Goal: Task Accomplishment & Management: Manage account settings

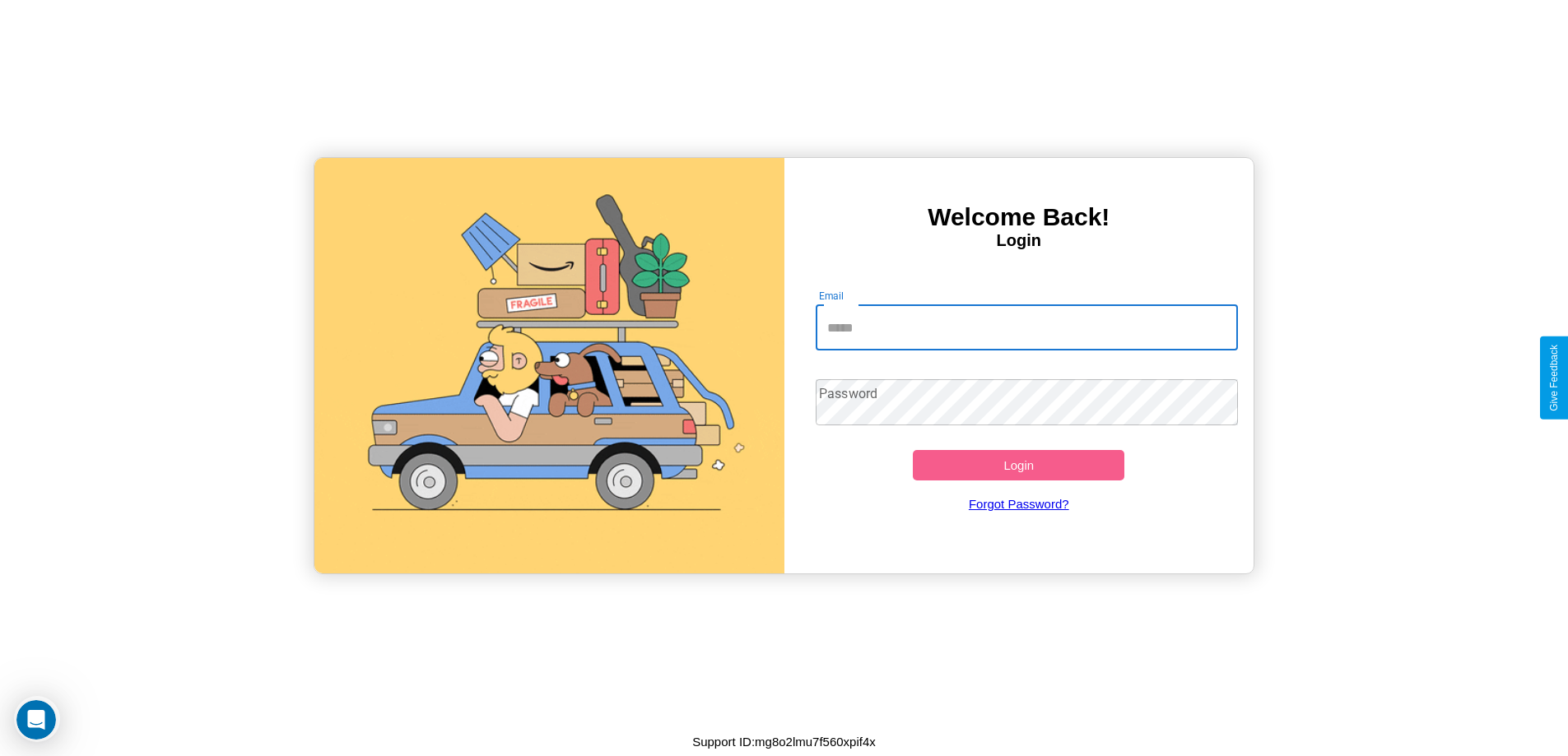
click at [1026, 328] on input "Email" at bounding box center [1026, 328] width 422 height 46
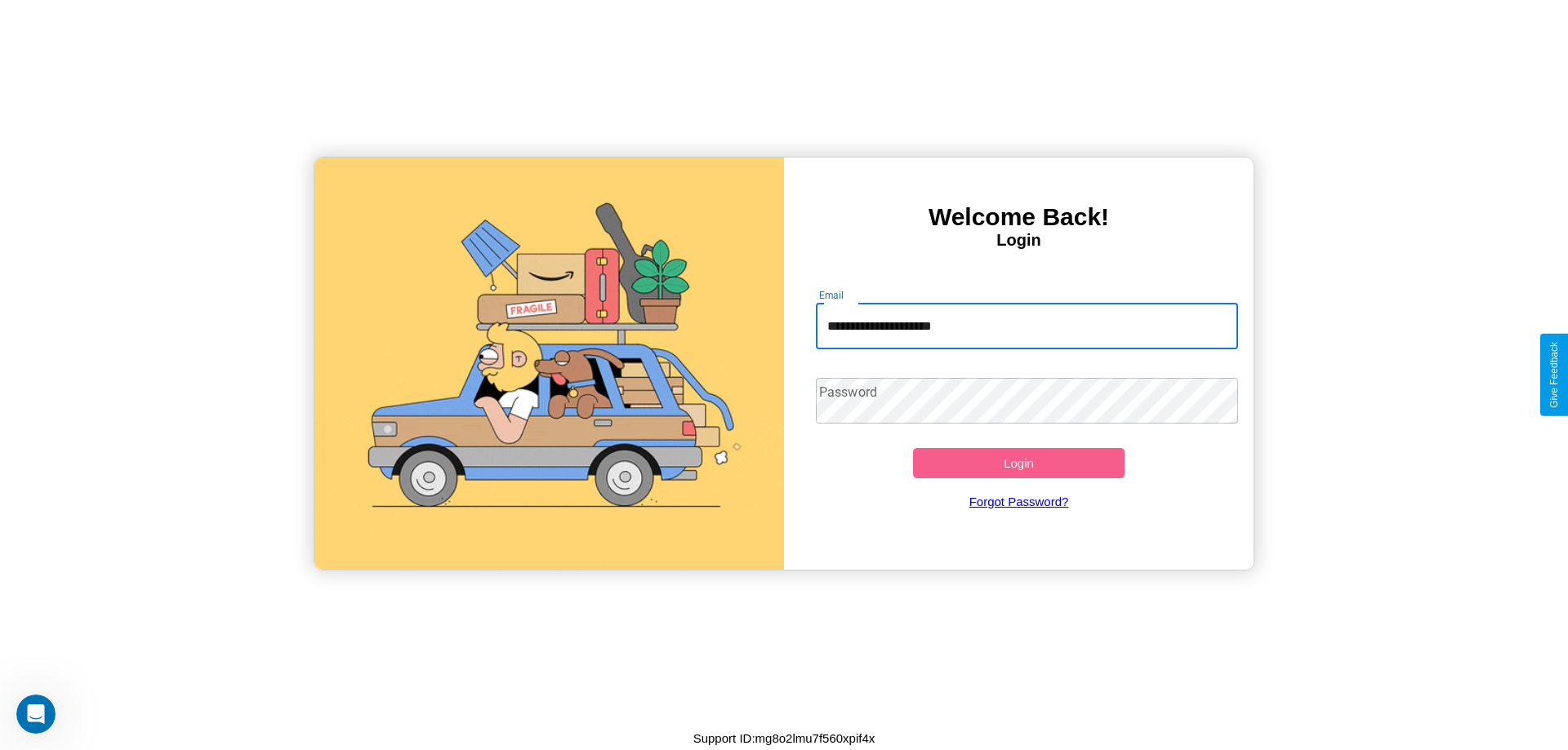
type input "**********"
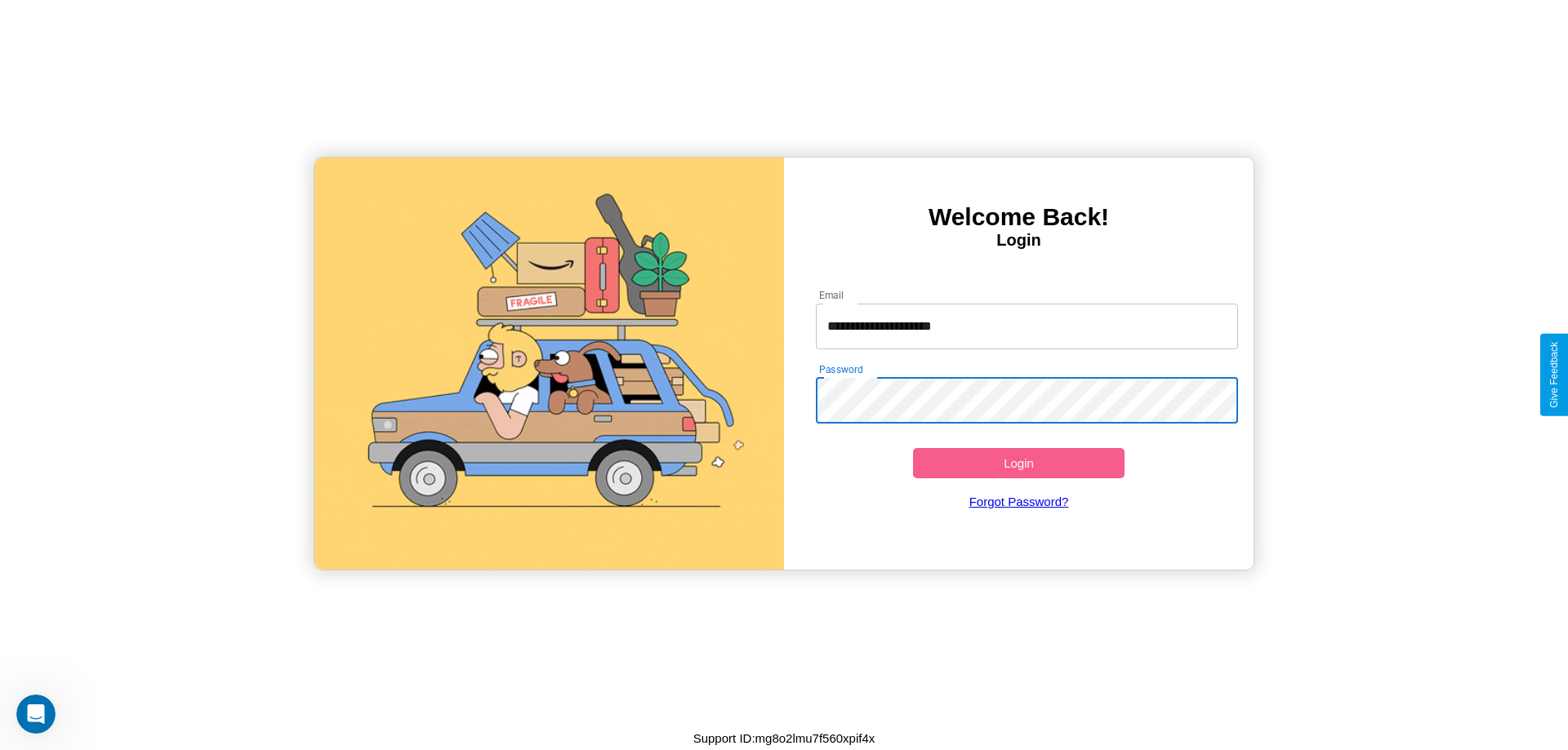
click at [1018, 463] on button "Login" at bounding box center [1018, 463] width 212 height 30
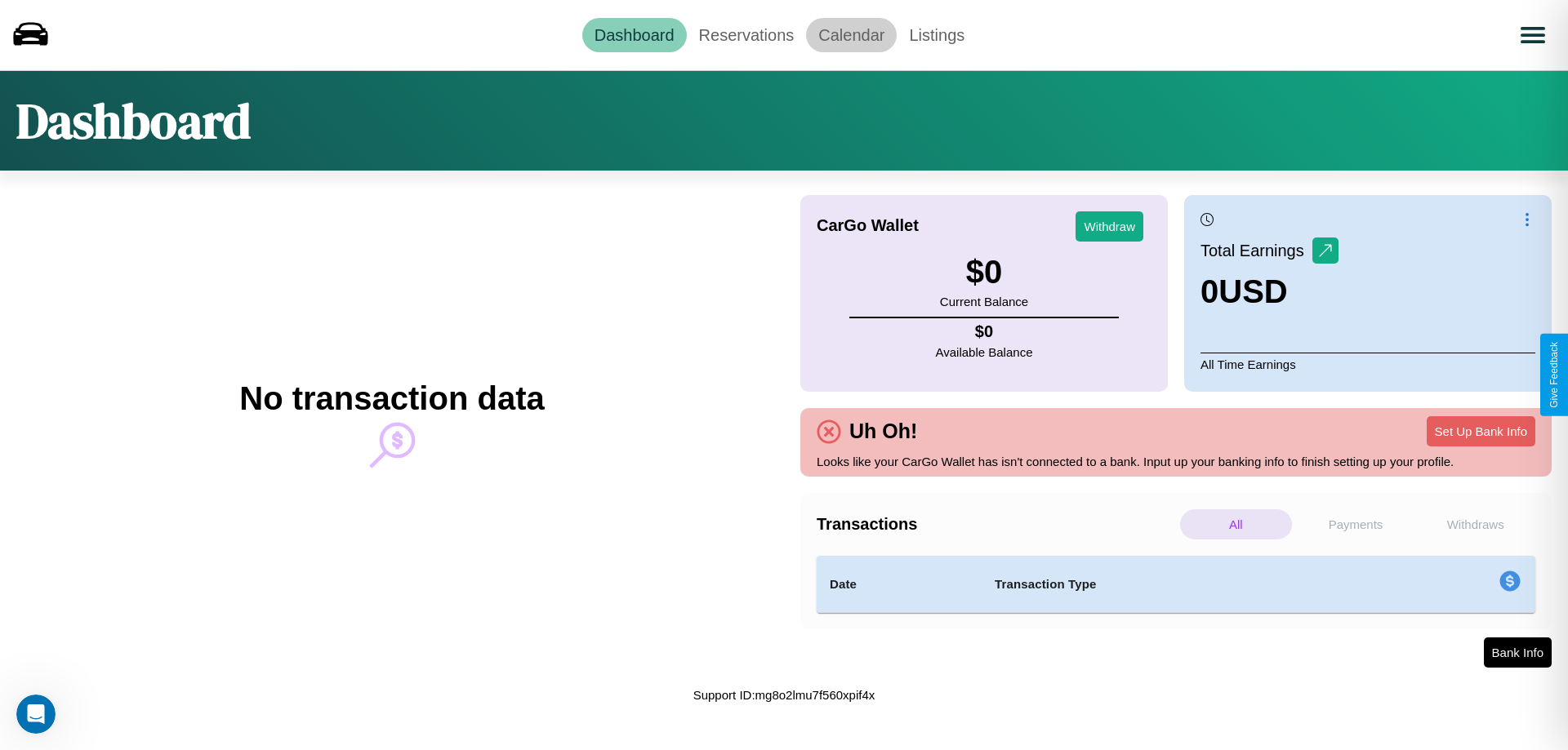
click at [851, 34] on link "Calendar" at bounding box center [851, 34] width 91 height 34
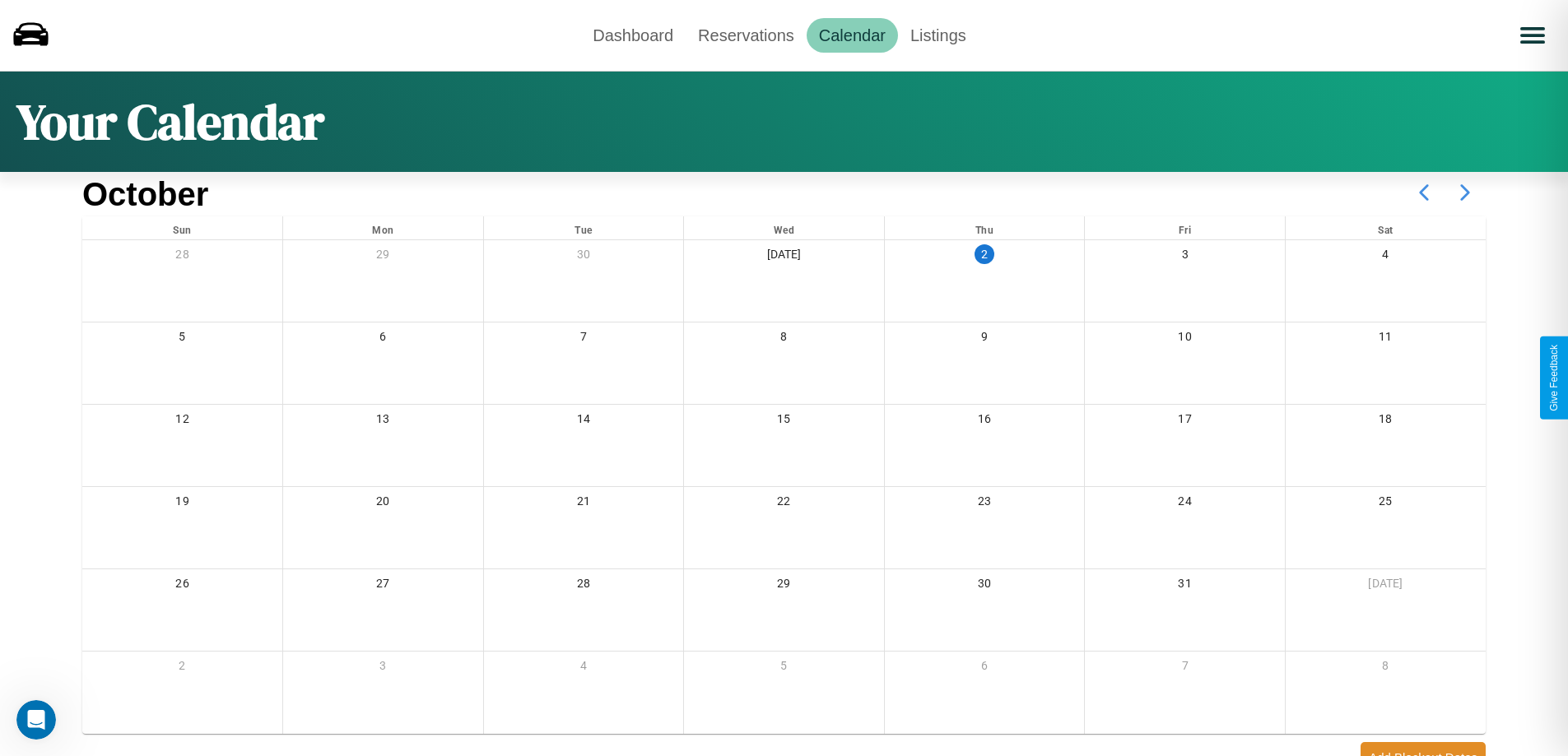
click at [1465, 192] on icon at bounding box center [1465, 192] width 41 height 41
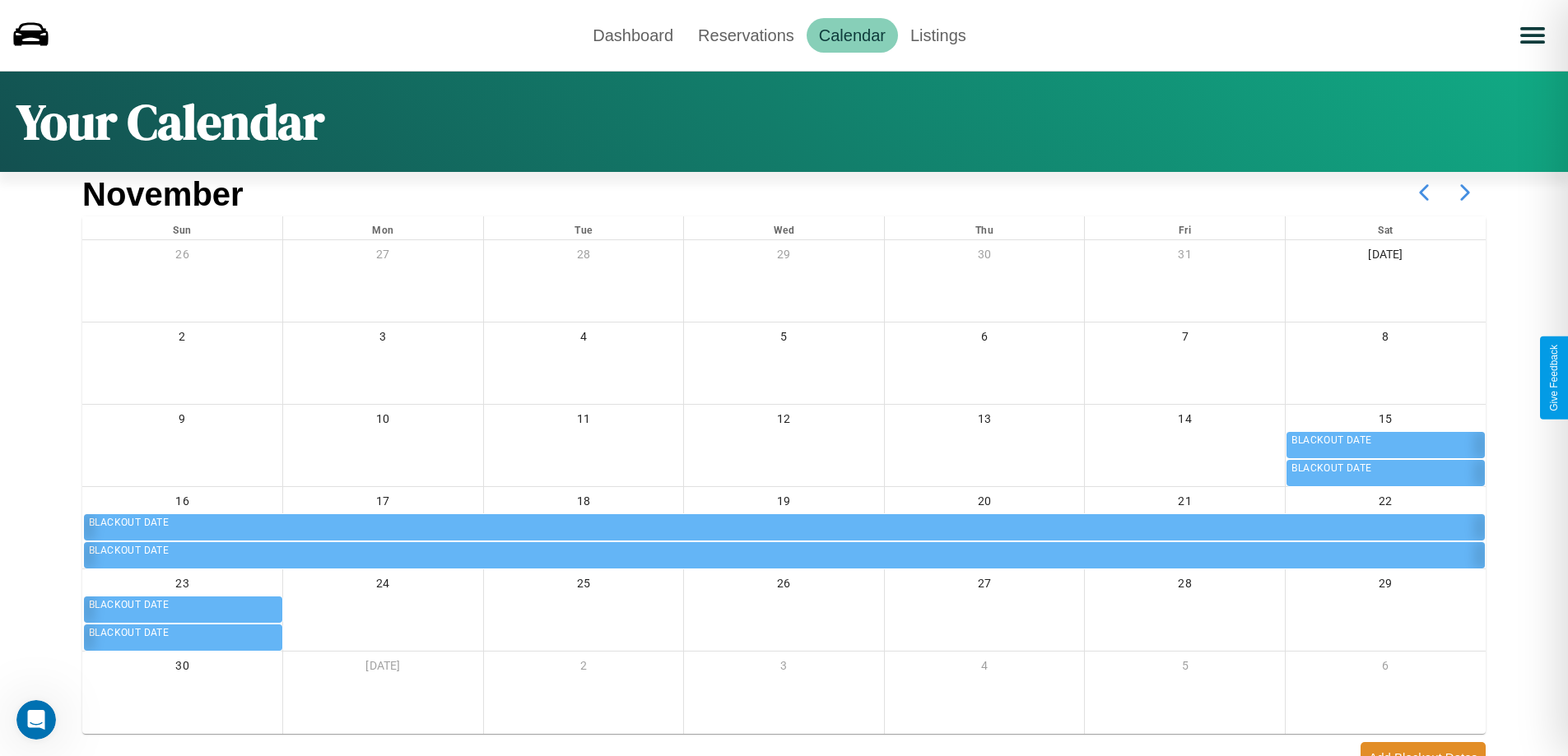
click at [1465, 192] on icon at bounding box center [1465, 192] width 41 height 41
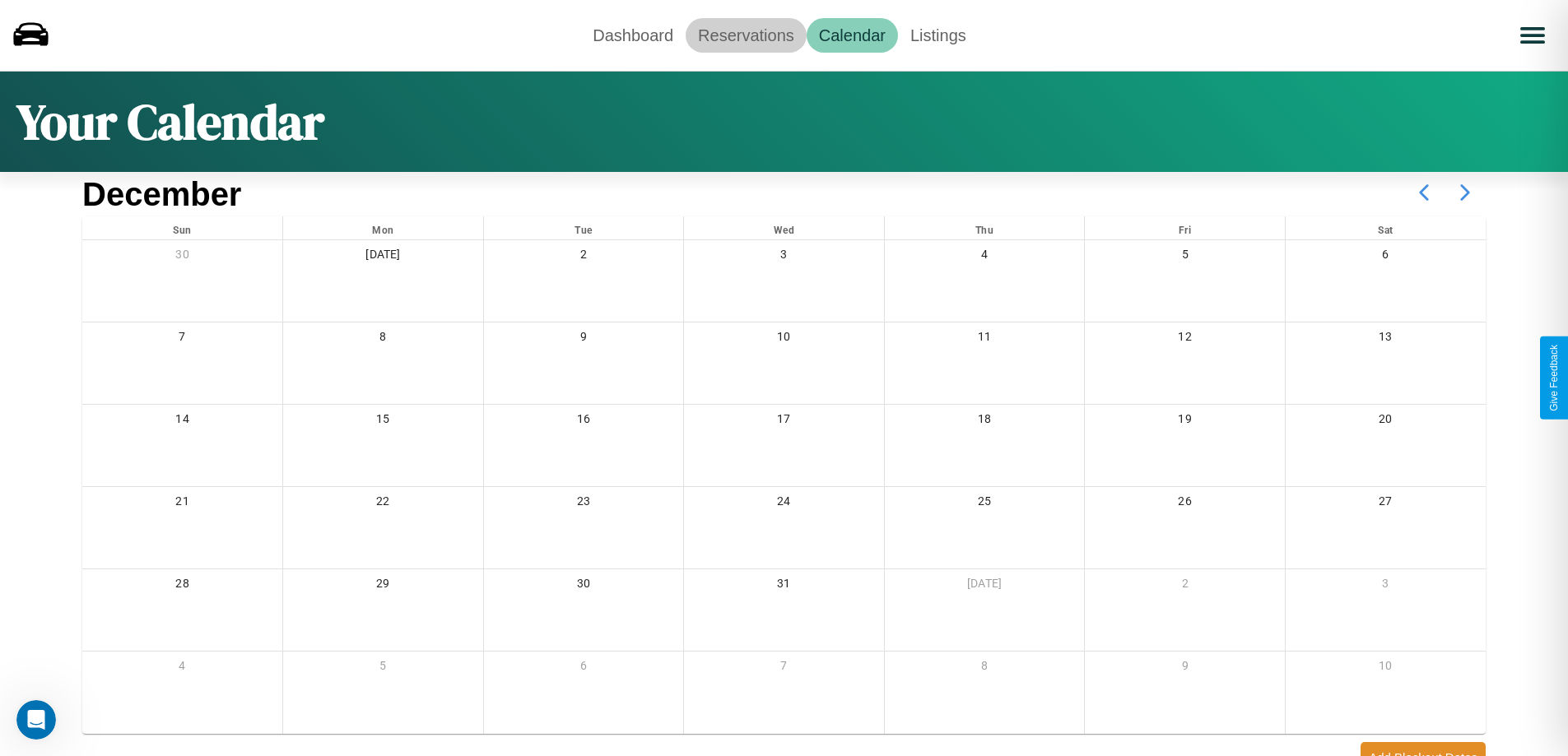
click at [745, 35] on link "Reservations" at bounding box center [746, 35] width 121 height 35
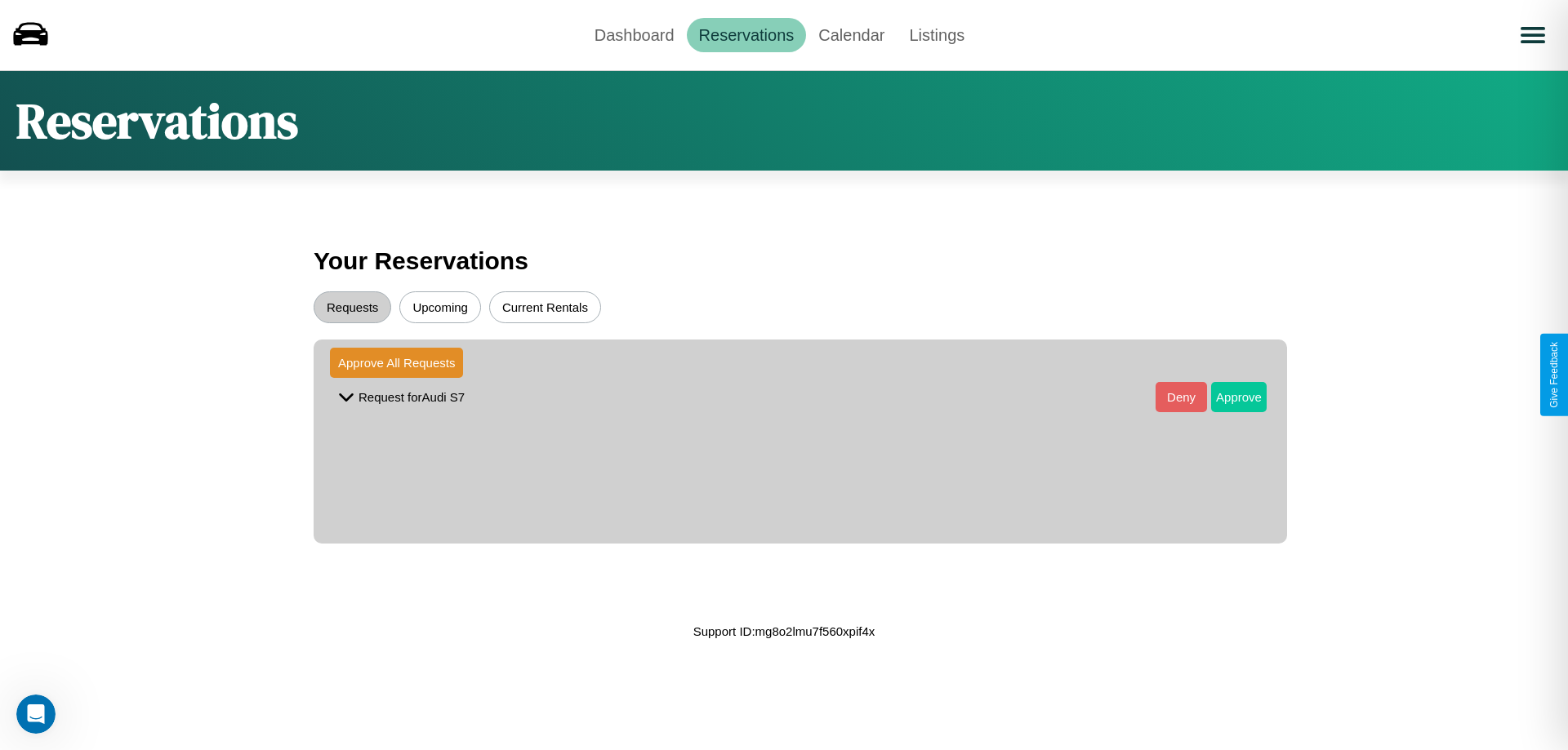
click at [1227, 397] on button "Approve" at bounding box center [1238, 397] width 55 height 30
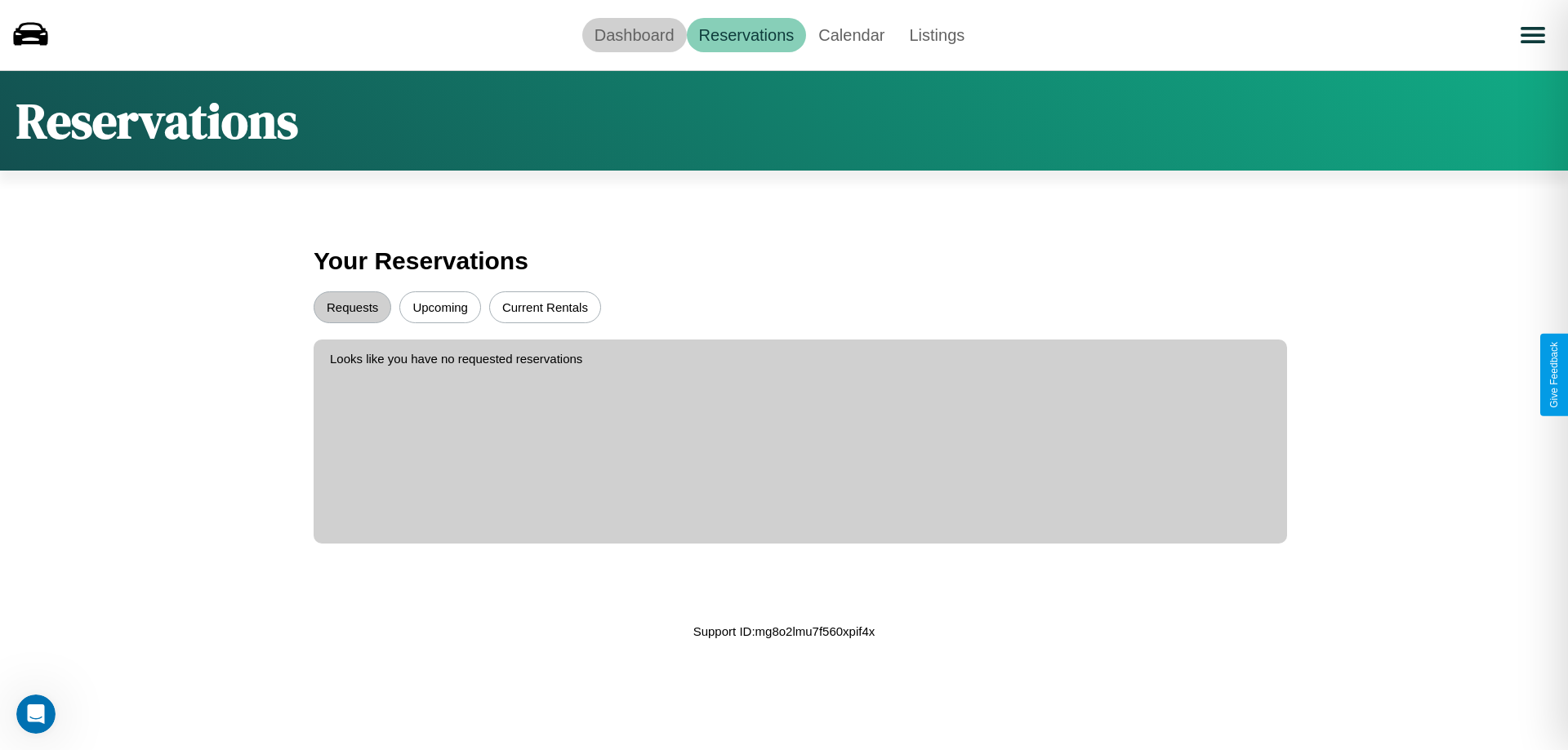
click at [634, 34] on link "Dashboard" at bounding box center [634, 34] width 105 height 34
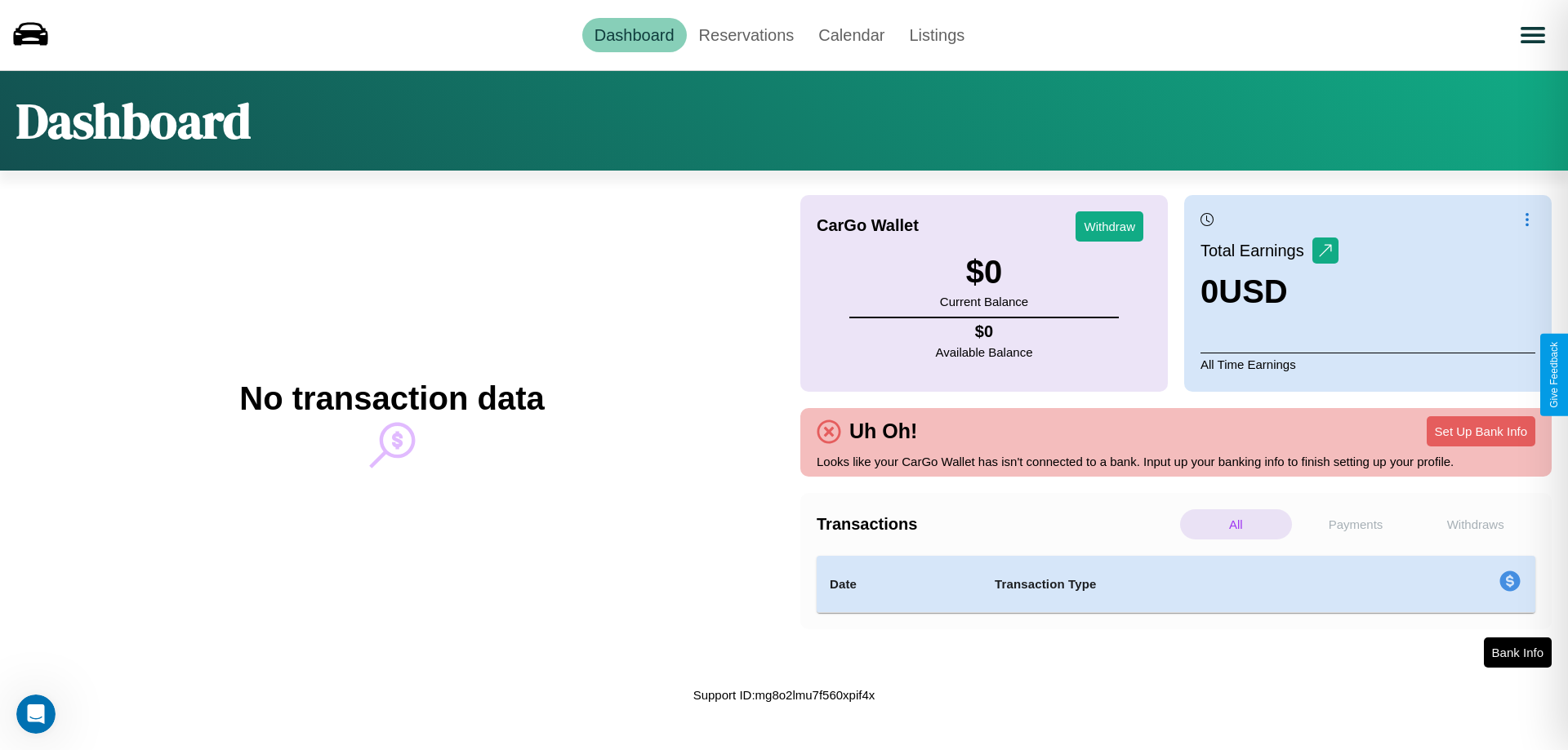
click at [1356, 524] on p "Payments" at bounding box center [1355, 525] width 112 height 30
click at [1475, 524] on p "Withdraws" at bounding box center [1475, 525] width 112 height 30
